Goal: Task Accomplishment & Management: Complete application form

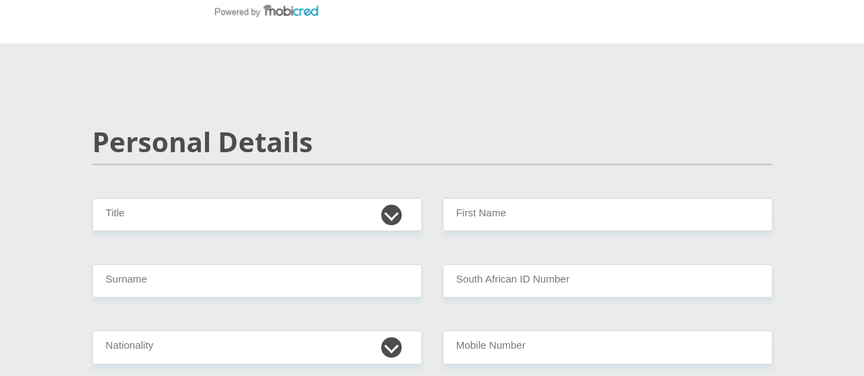
scroll to position [105, 0]
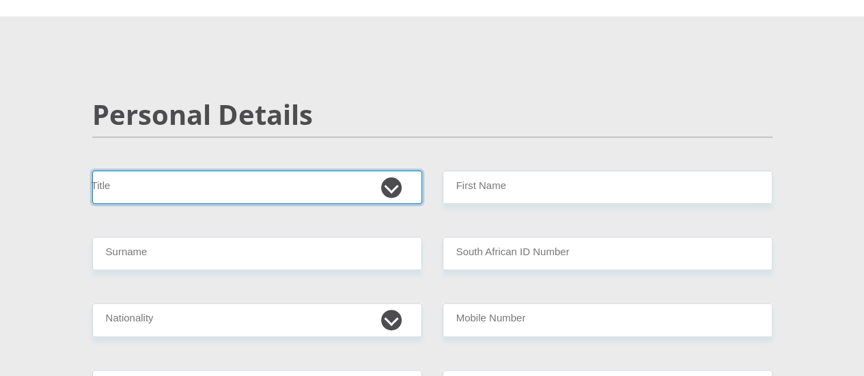
click at [315, 171] on select "Mr Ms Mrs Dr [PERSON_NAME]" at bounding box center [257, 187] width 330 height 33
select select "Mrs"
click at [92, 171] on select "Mr Ms Mrs Dr [PERSON_NAME]" at bounding box center [257, 187] width 330 height 33
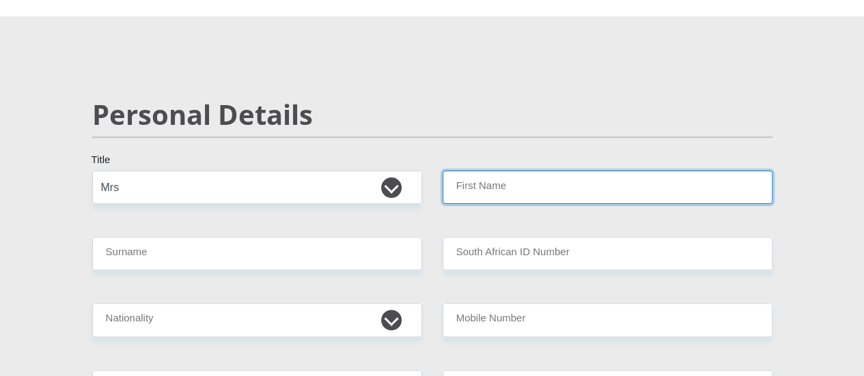
click at [496, 171] on input "First Name" at bounding box center [607, 187] width 330 height 33
type input "[PERSON_NAME]"
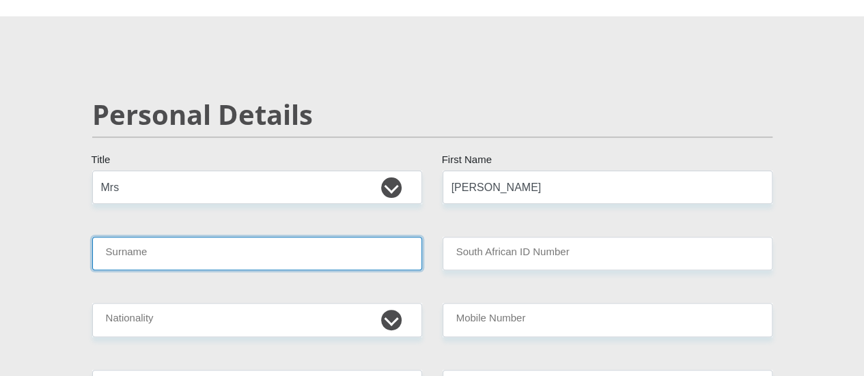
type input "Basson"
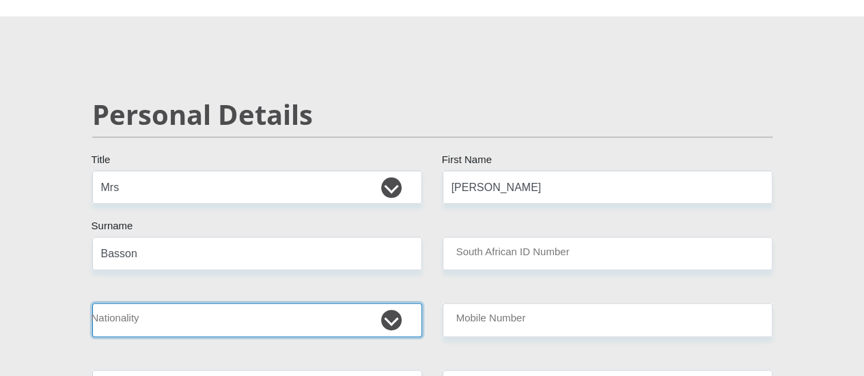
select select "ZAF"
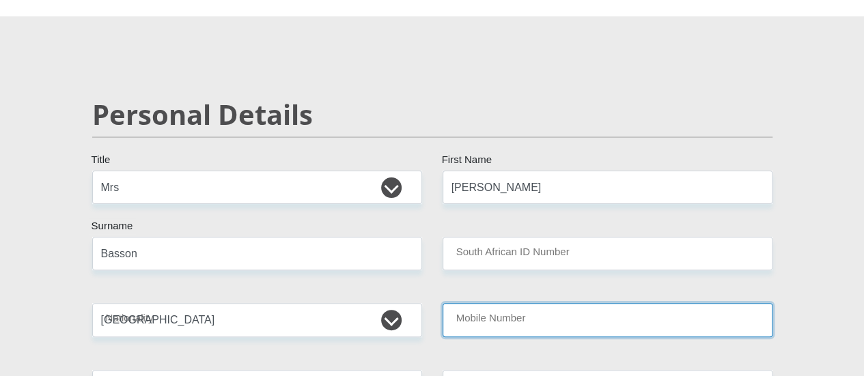
type input "0671627027"
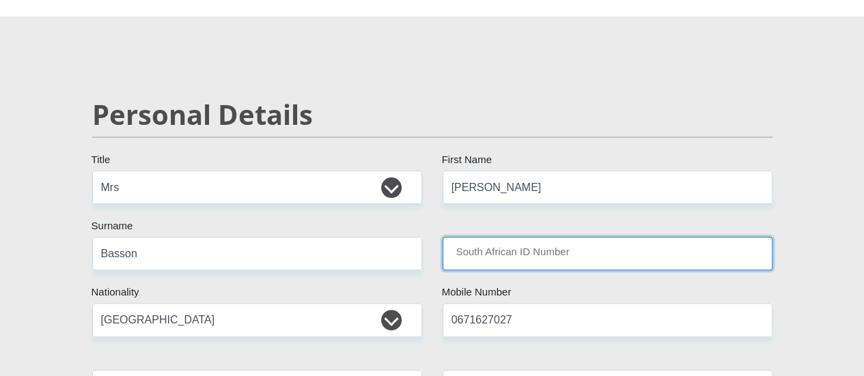
click at [565, 237] on input "South African ID Number" at bounding box center [607, 253] width 330 height 33
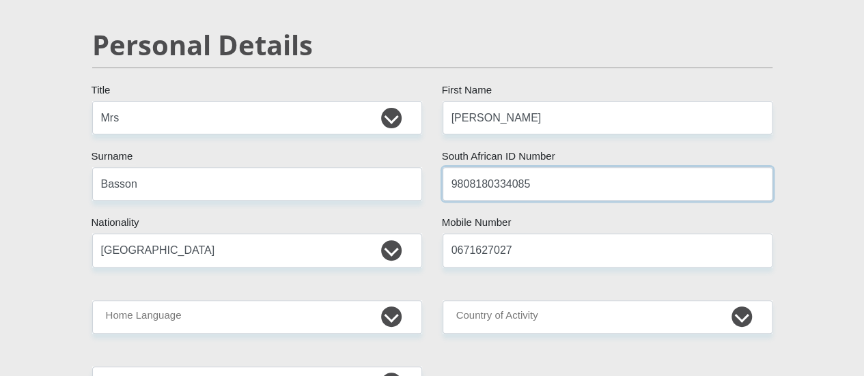
scroll to position [193, 0]
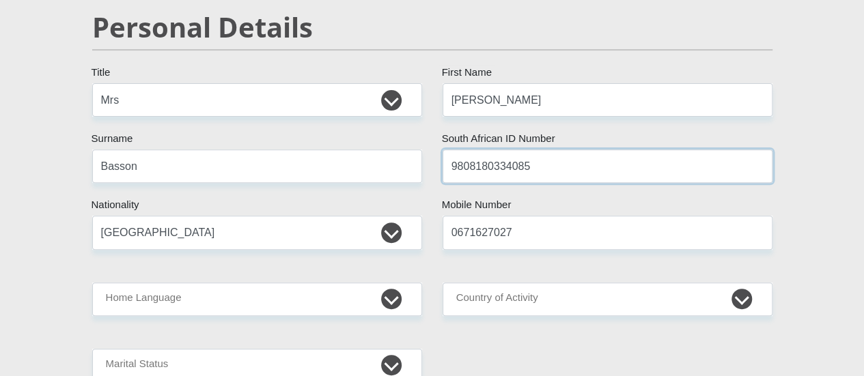
type input "9808180334085"
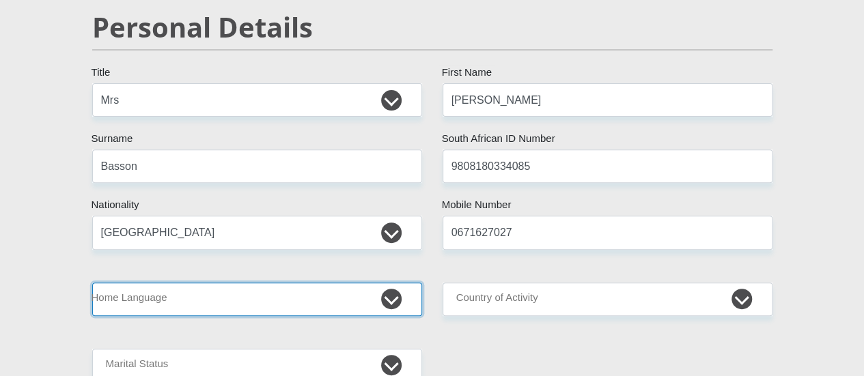
click at [392, 283] on select "Afrikaans English Sepedi South Ndebele Southern Sotho Swati Tsonga Tswana Venda…" at bounding box center [257, 299] width 330 height 33
select select "eng"
click at [92, 283] on select "Afrikaans English Sepedi South Ndebele Southern Sotho Swati Tsonga Tswana Venda…" at bounding box center [257, 299] width 330 height 33
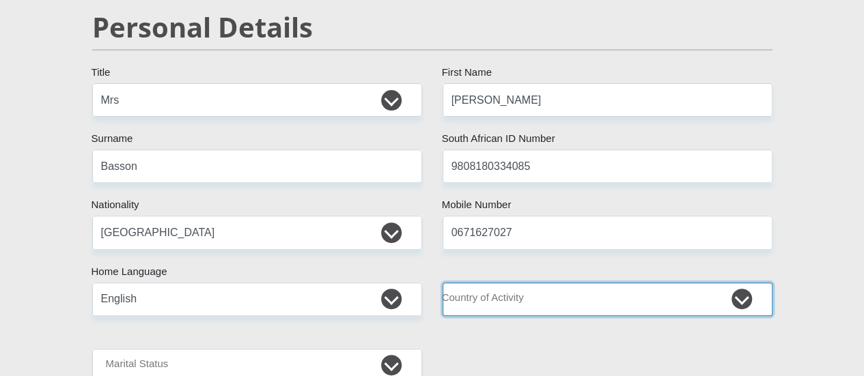
click at [720, 283] on select "[GEOGRAPHIC_DATA] [GEOGRAPHIC_DATA] [GEOGRAPHIC_DATA] [GEOGRAPHIC_DATA] [GEOGRA…" at bounding box center [607, 299] width 330 height 33
select select "ZAF"
click at [442, 283] on select "[GEOGRAPHIC_DATA] [GEOGRAPHIC_DATA] [GEOGRAPHIC_DATA] [GEOGRAPHIC_DATA] [GEOGRA…" at bounding box center [607, 299] width 330 height 33
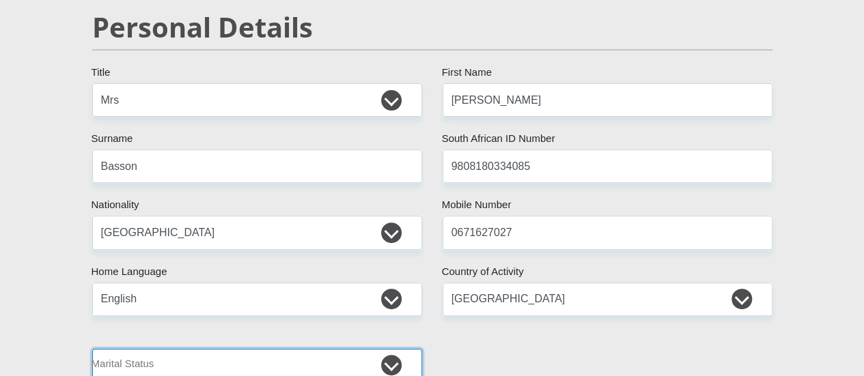
click at [394, 349] on select "Married ANC Single Divorced Widowed Married COP or Customary Law" at bounding box center [257, 365] width 330 height 33
select select "2"
click at [92, 349] on select "Married ANC Single Divorced Widowed Married COP or Customary Law" at bounding box center [257, 365] width 330 height 33
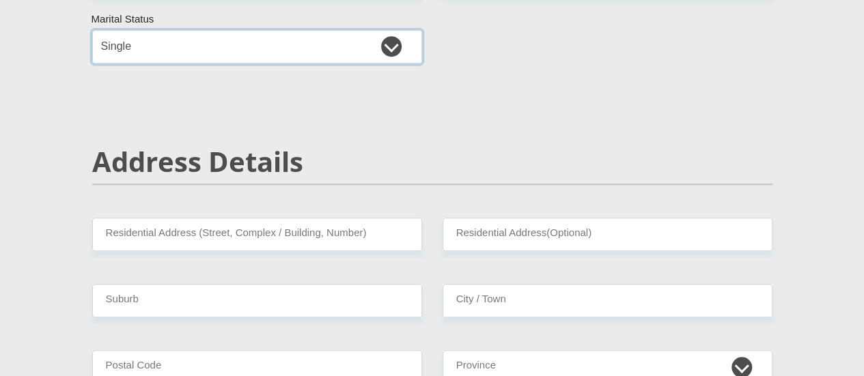
scroll to position [517, 0]
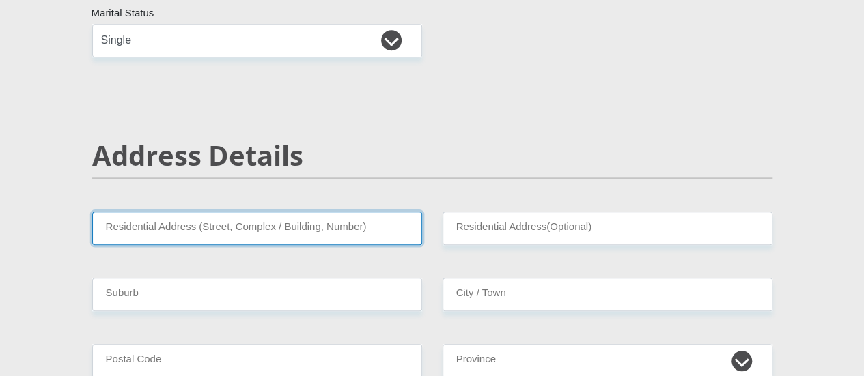
click at [378, 212] on input "Residential Address (Street, Complex / Building, Number)" at bounding box center [257, 228] width 330 height 33
type input "[STREET_ADDRESS]"
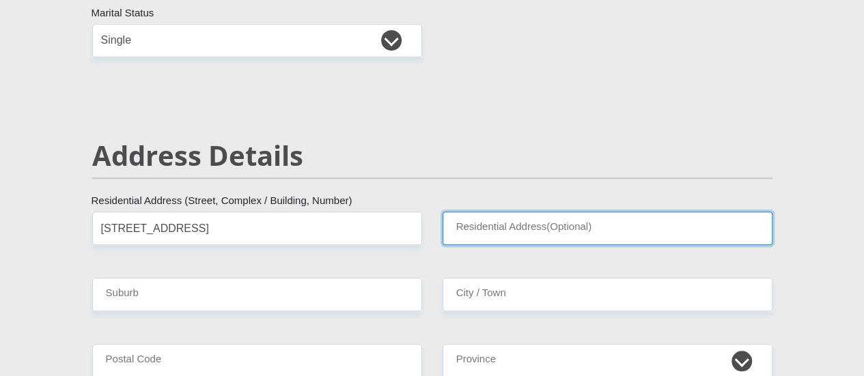
type input "Big Brown House"
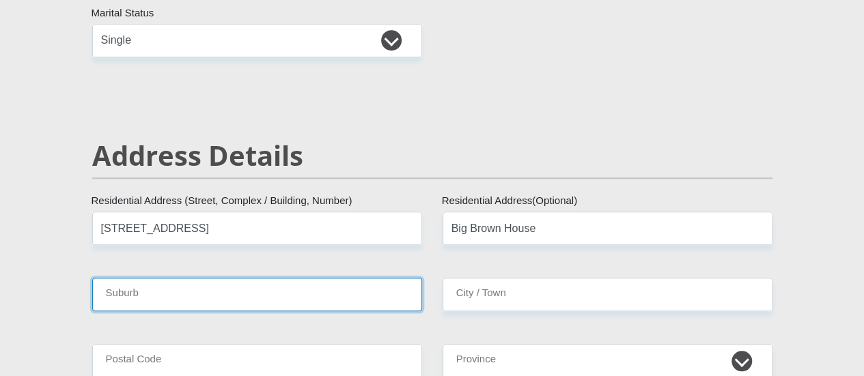
type input "Graafwater"
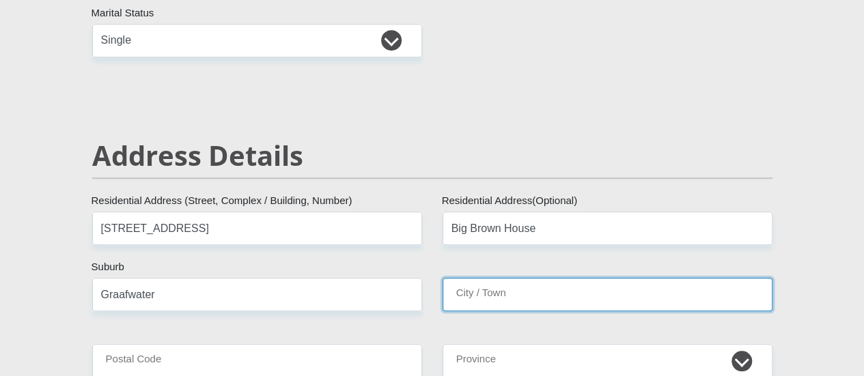
type input "Graafwater"
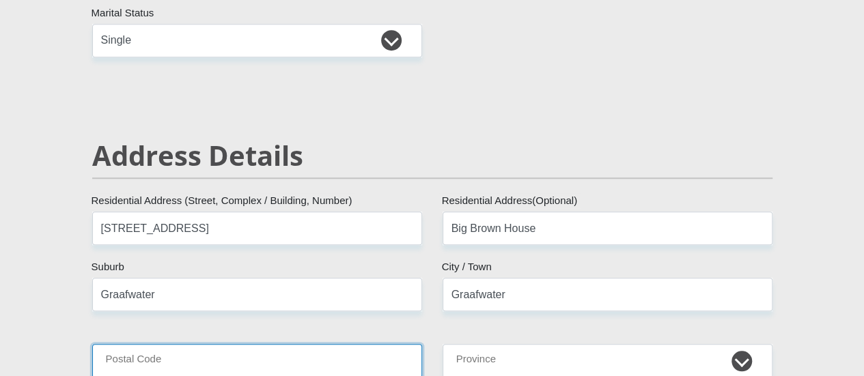
type input "8120"
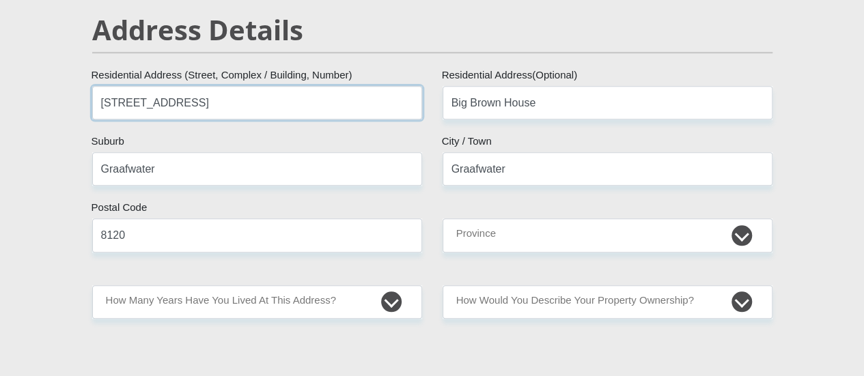
scroll to position [645, 0]
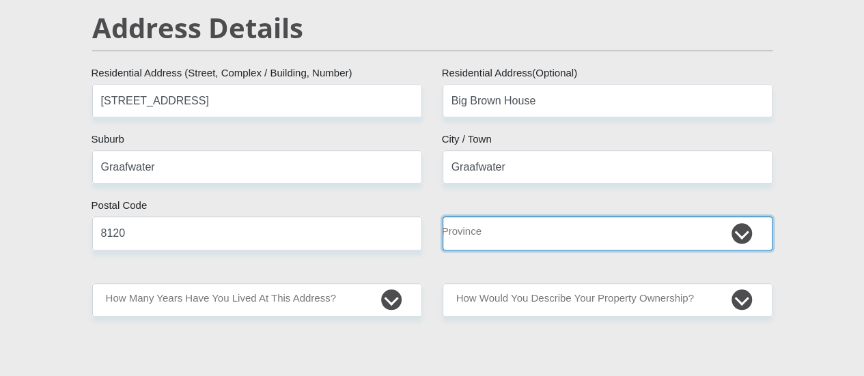
click at [737, 216] on select "Eastern Cape Free State [GEOGRAPHIC_DATA] [GEOGRAPHIC_DATA][DATE] [GEOGRAPHIC_D…" at bounding box center [607, 232] width 330 height 33
select select "Western Cape"
click at [442, 216] on select "Eastern Cape Free State [GEOGRAPHIC_DATA] [GEOGRAPHIC_DATA][DATE] [GEOGRAPHIC_D…" at bounding box center [607, 232] width 330 height 33
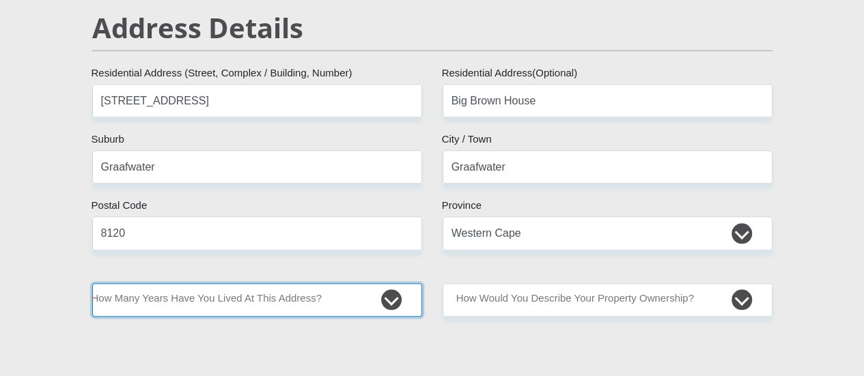
click at [389, 283] on select "less than 1 year 1-3 years 3-5 years 5+ years" at bounding box center [257, 299] width 330 height 33
select select "5"
click at [92, 283] on select "less than 1 year 1-3 years 3-5 years 5+ years" at bounding box center [257, 299] width 330 height 33
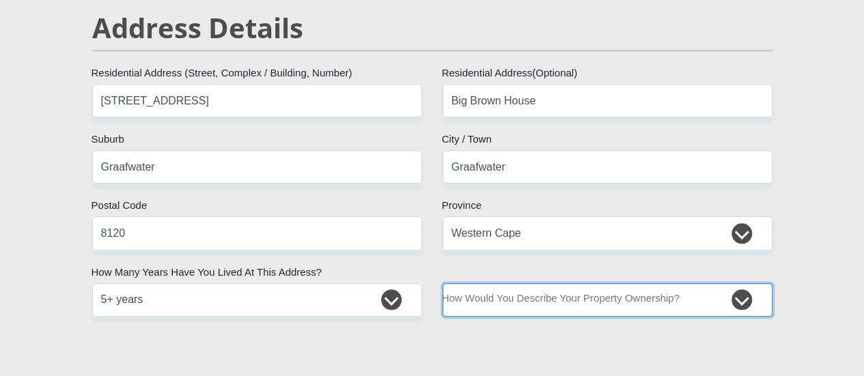
click at [689, 283] on select "Owned Rented Family Owned Company Dwelling" at bounding box center [607, 299] width 330 height 33
select select "parents"
click at [442, 283] on select "Owned Rented Family Owned Company Dwelling" at bounding box center [607, 299] width 330 height 33
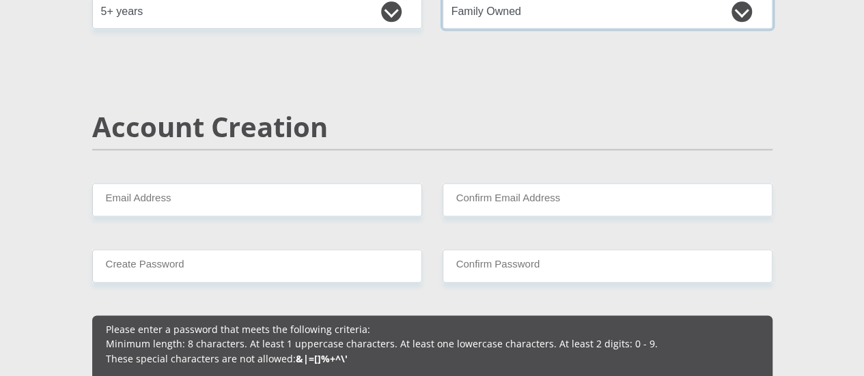
scroll to position [935, 0]
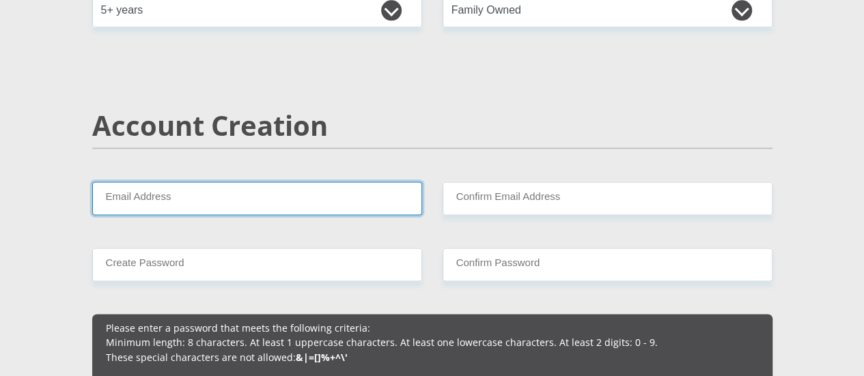
click at [378, 182] on input "Email Address" at bounding box center [257, 198] width 330 height 33
type input "[EMAIL_ADDRESS][DOMAIN_NAME]"
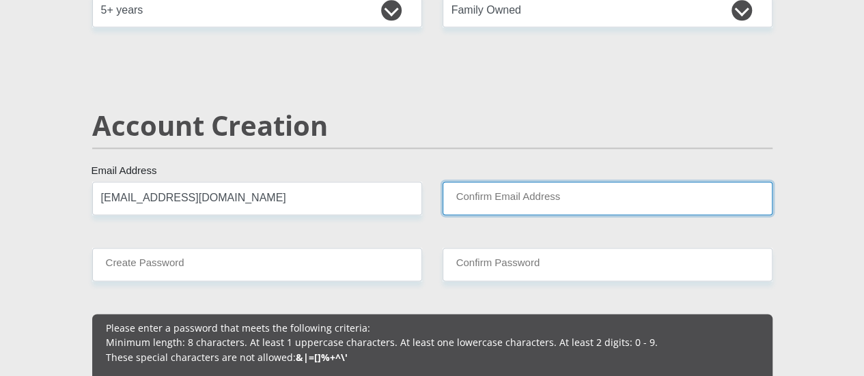
type input "[EMAIL_ADDRESS][DOMAIN_NAME]"
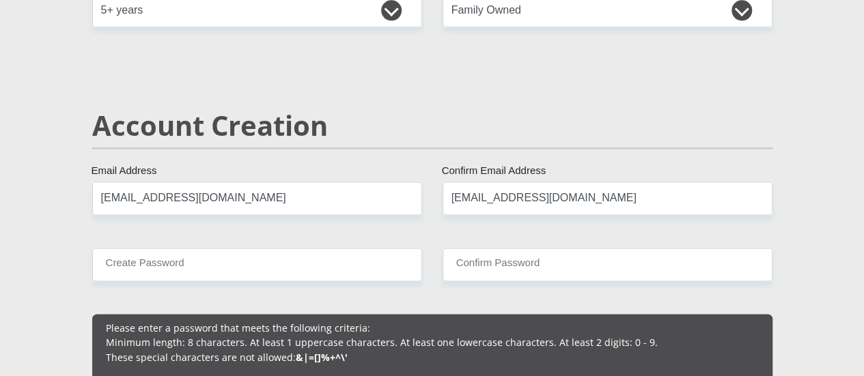
type input "0671627027"
type input "[PERSON_NAME]"
type input "Basson"
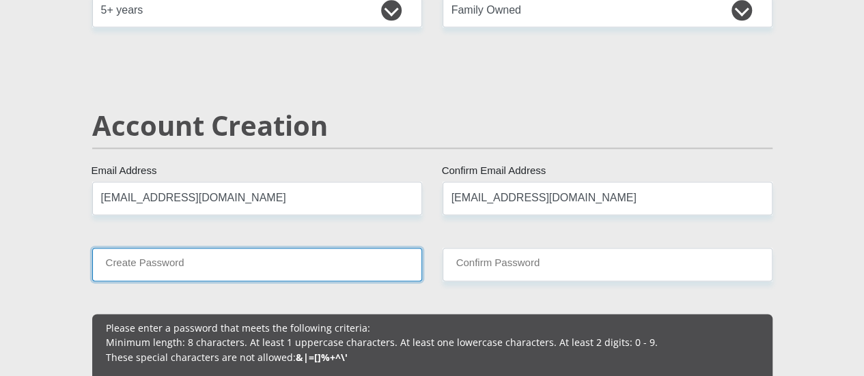
click at [326, 248] on input "Create Password" at bounding box center [257, 264] width 330 height 33
type input "Aj@211120"
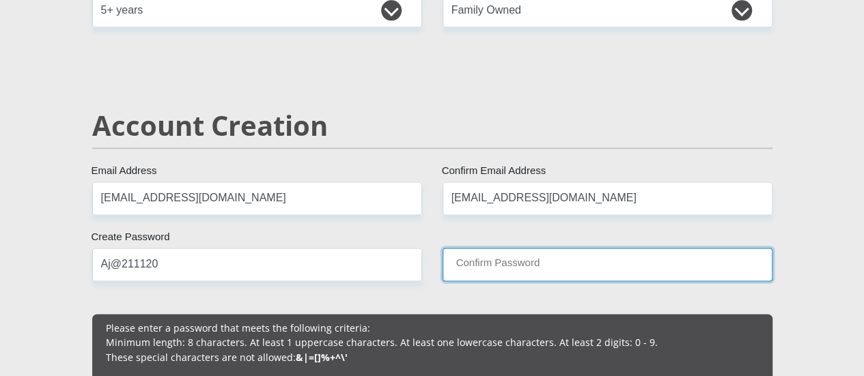
click at [579, 248] on input "Confirm Password" at bounding box center [607, 264] width 330 height 33
type input "Aj@211120"
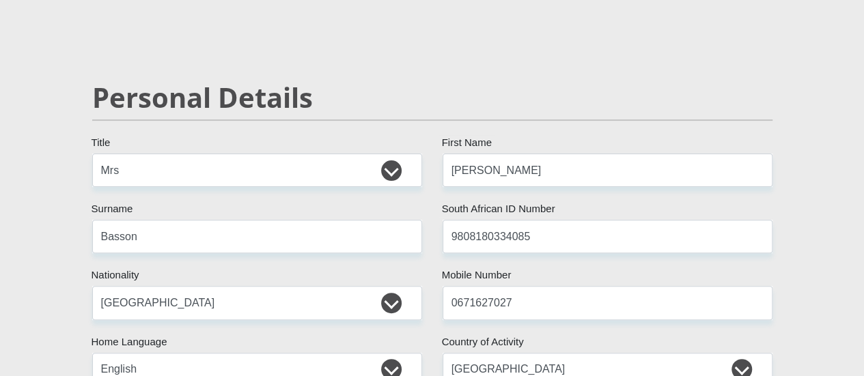
scroll to position [0, 0]
